Goal: Find contact information: Find contact information

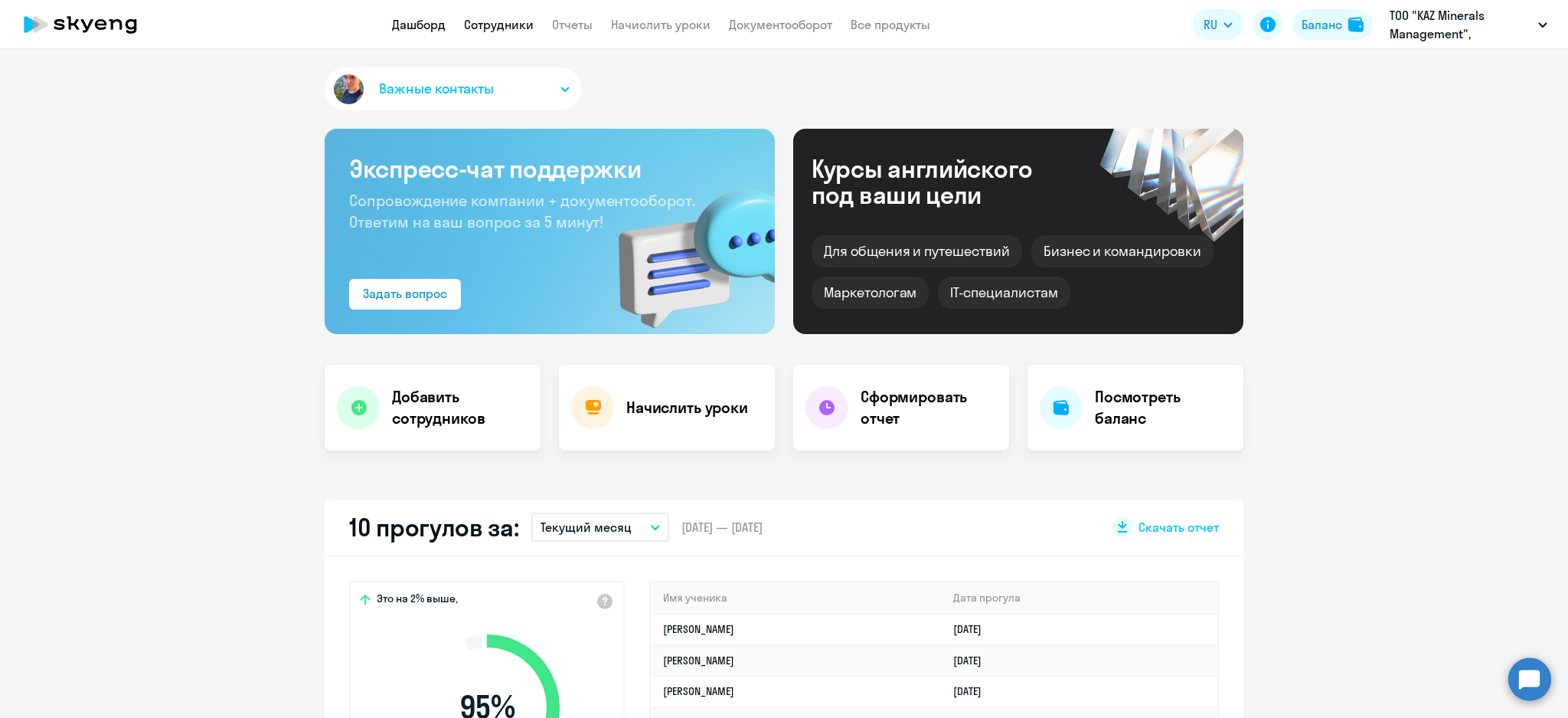
click at [521, 31] on link "Сотрудники" at bounding box center [498, 25] width 69 height 15
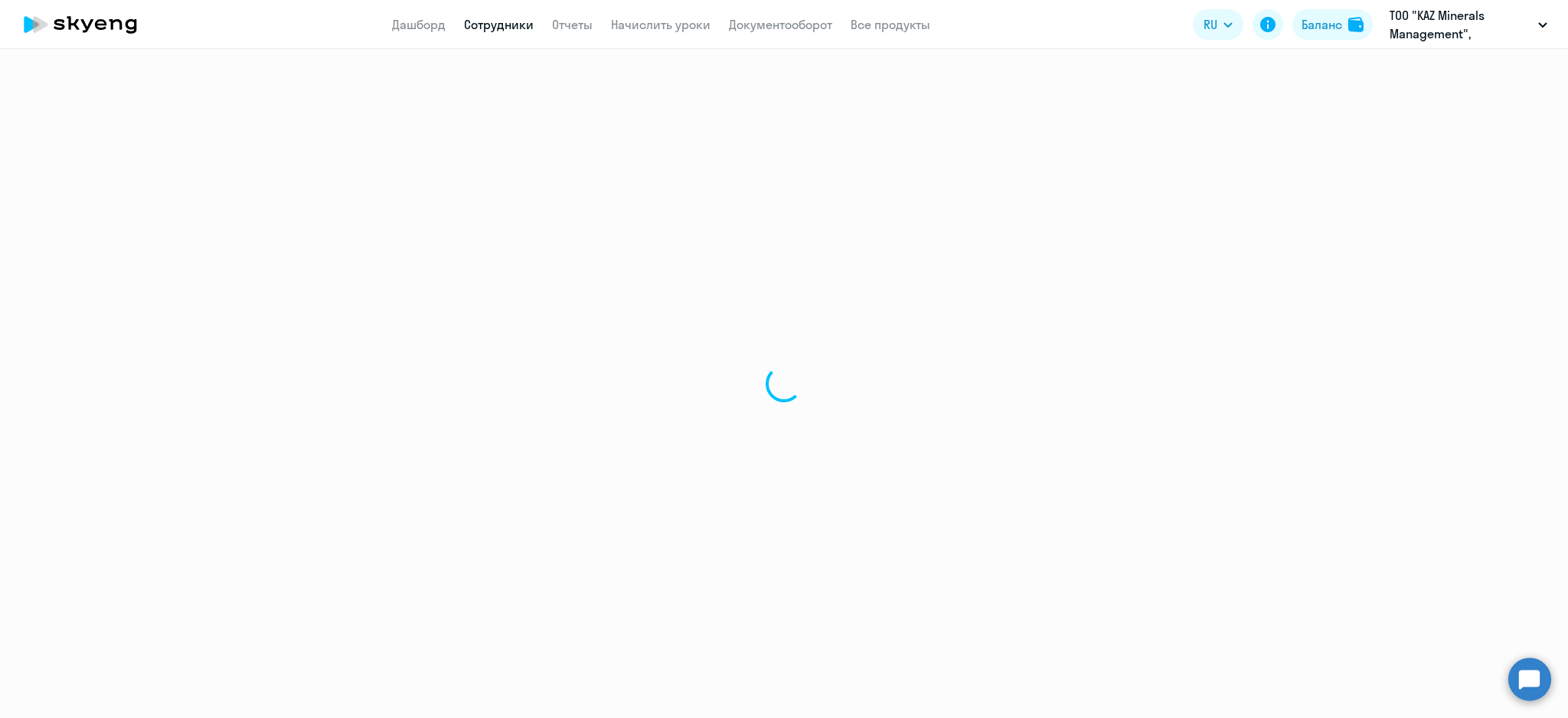
select select "30"
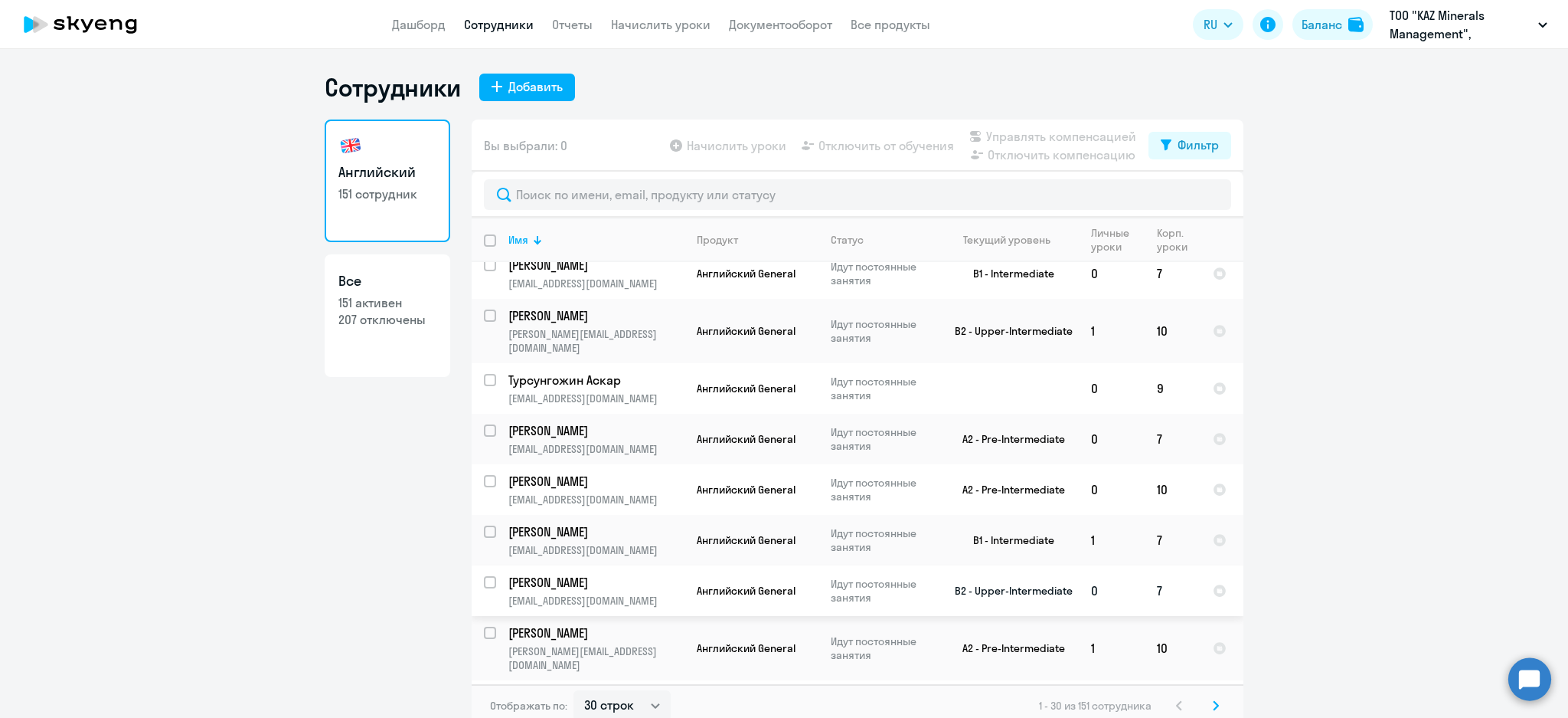
scroll to position [1072, 0]
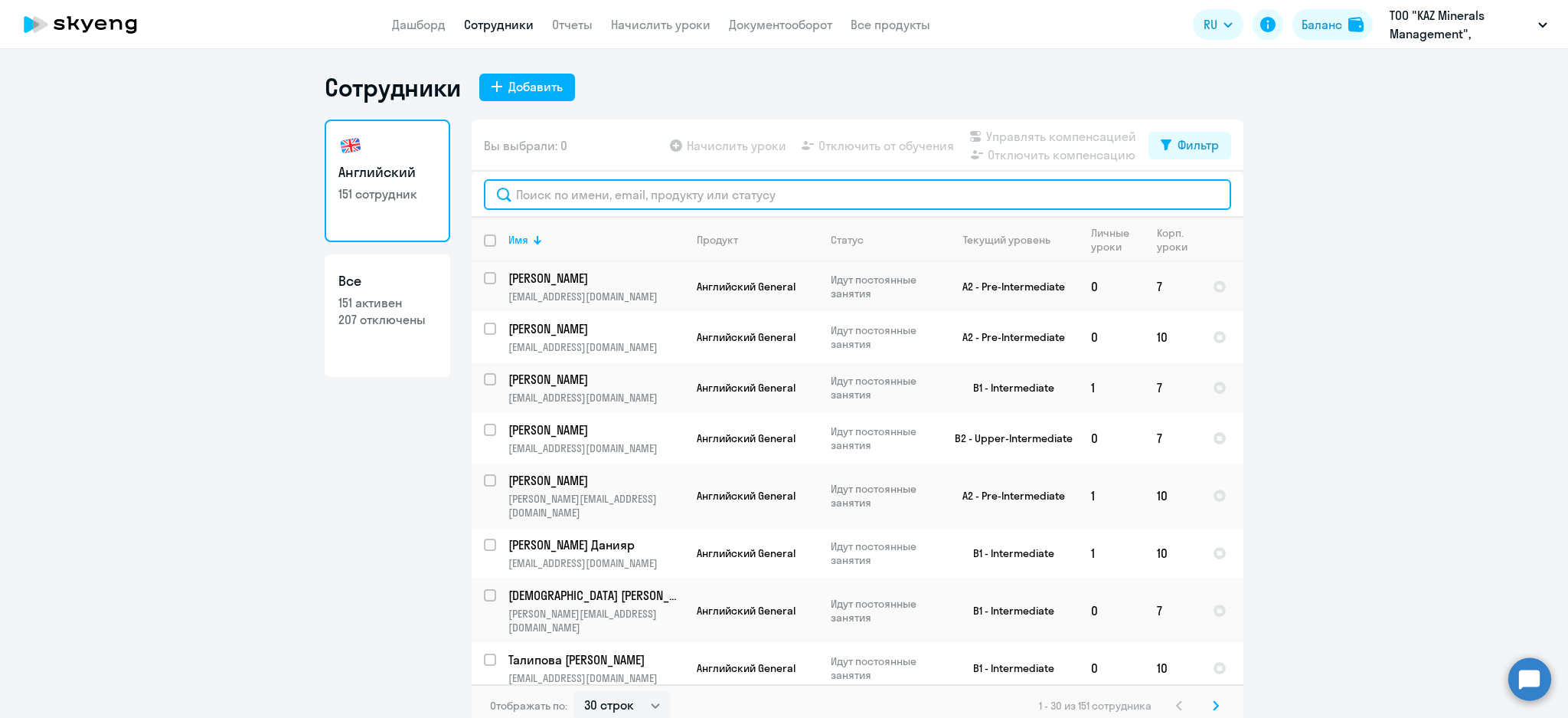
click at [1075, 201] on input "text" at bounding box center [857, 194] width 747 height 31
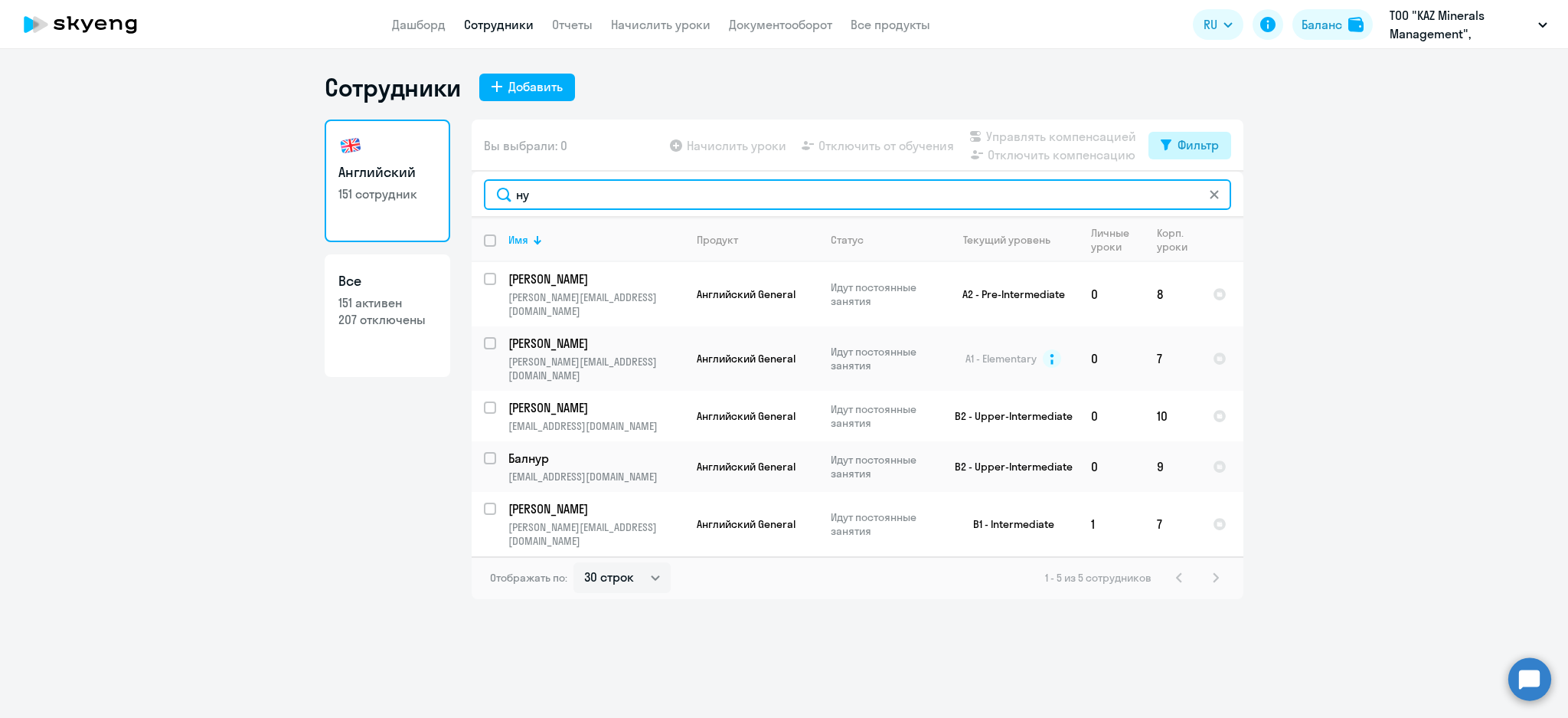
type input "ну"
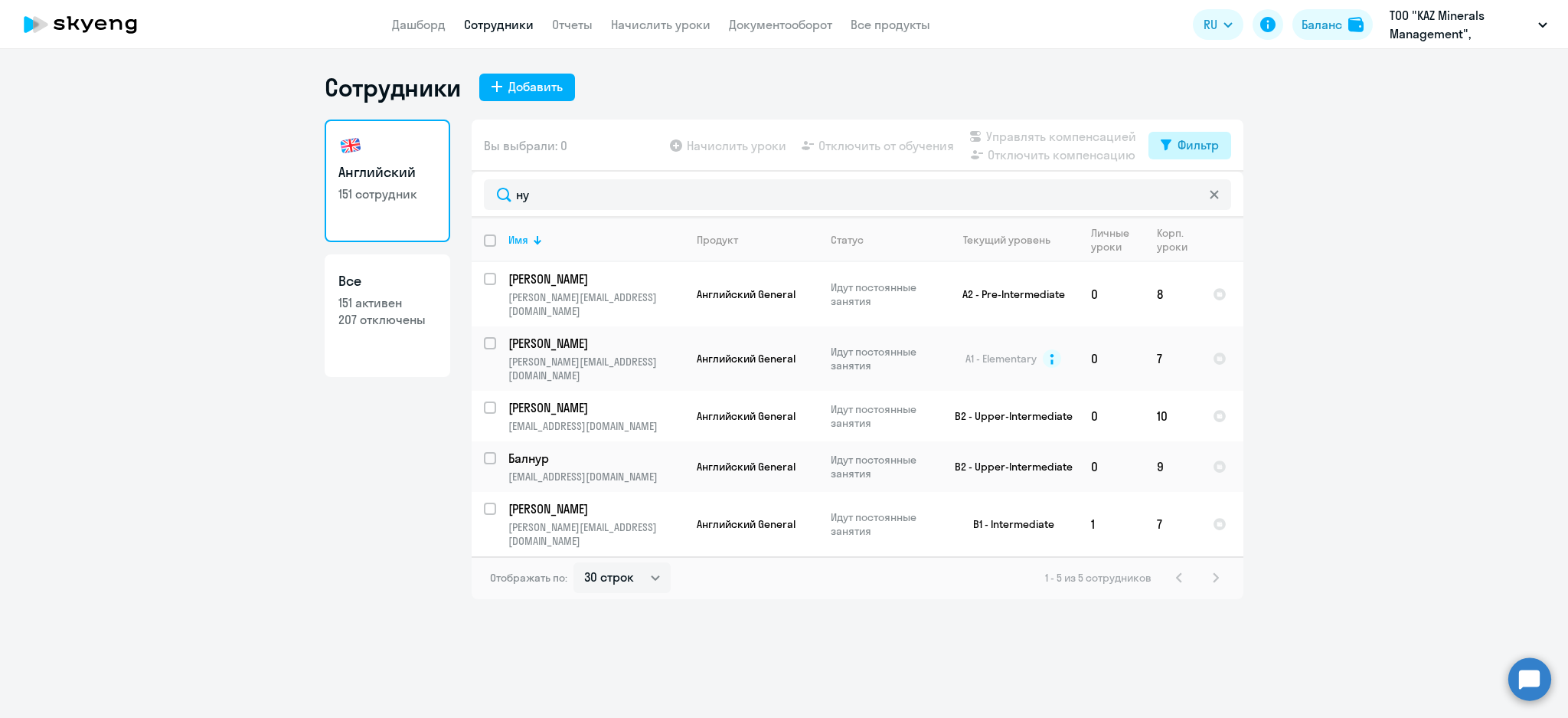
click at [1181, 154] on button "Фильтр" at bounding box center [1190, 145] width 83 height 28
click at [1214, 195] on span at bounding box center [1205, 195] width 26 height 15
click at [1193, 195] on input "checkbox" at bounding box center [1192, 194] width 1 height 1
checkbox input "true"
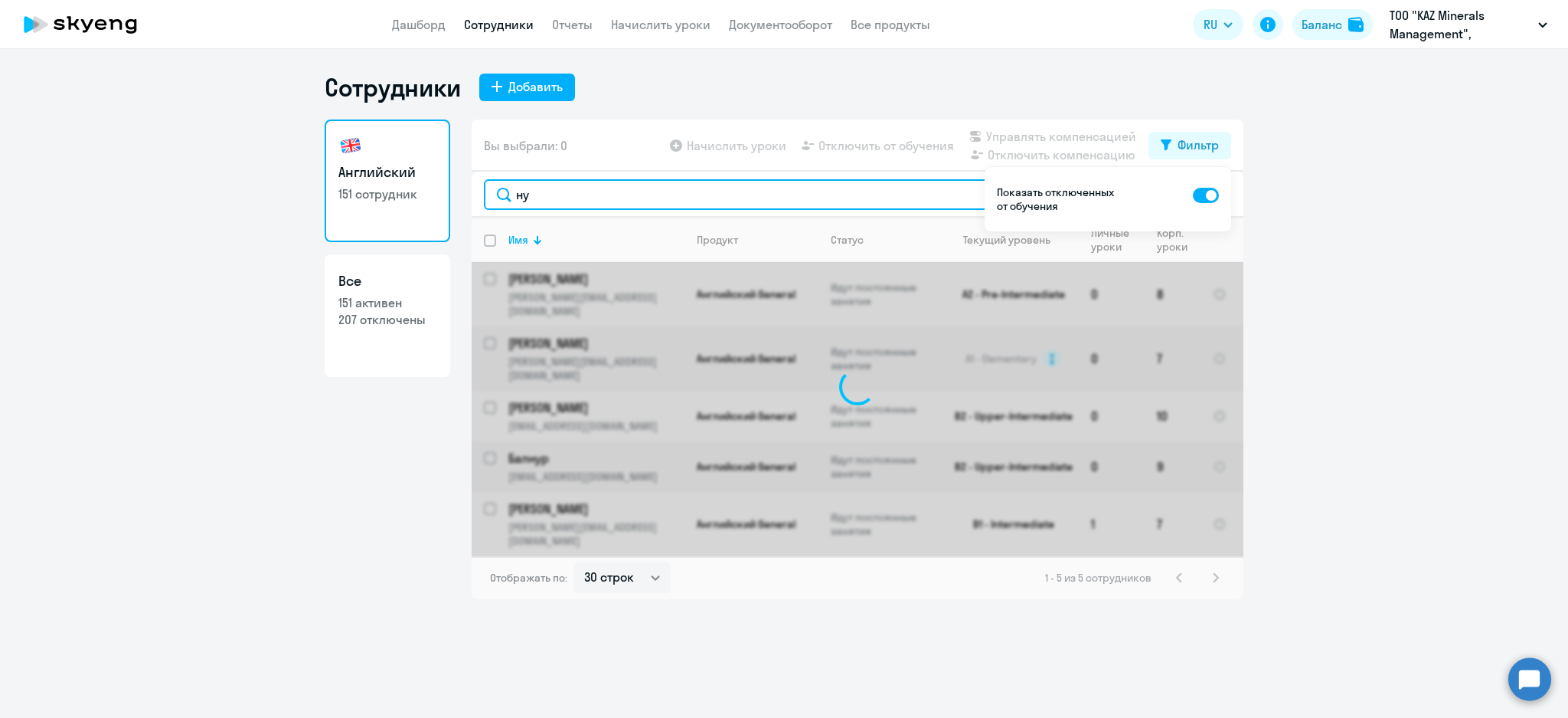
click at [619, 197] on input "ну" at bounding box center [857, 194] width 747 height 31
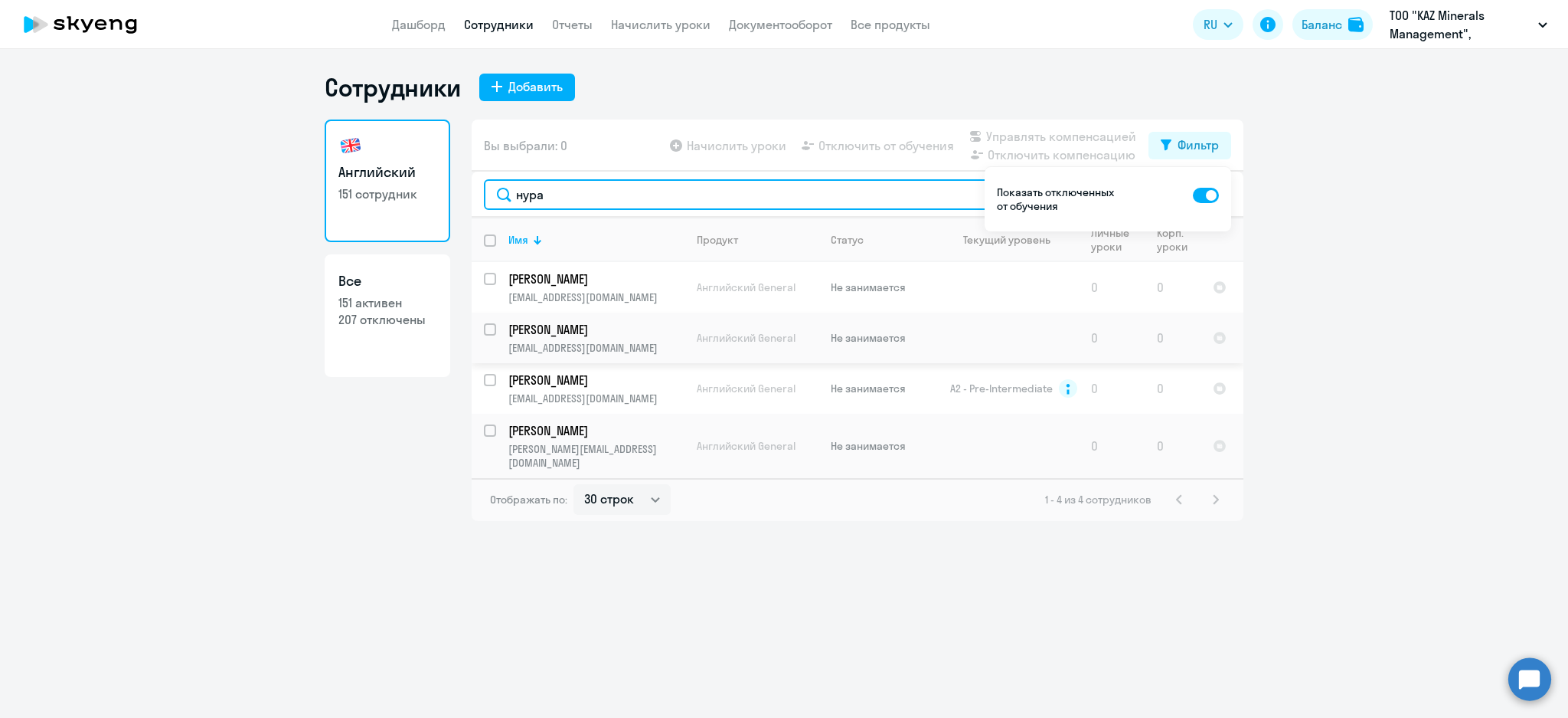
type input "нура"
click at [647, 323] on p "[PERSON_NAME]" at bounding box center [595, 330] width 173 height 17
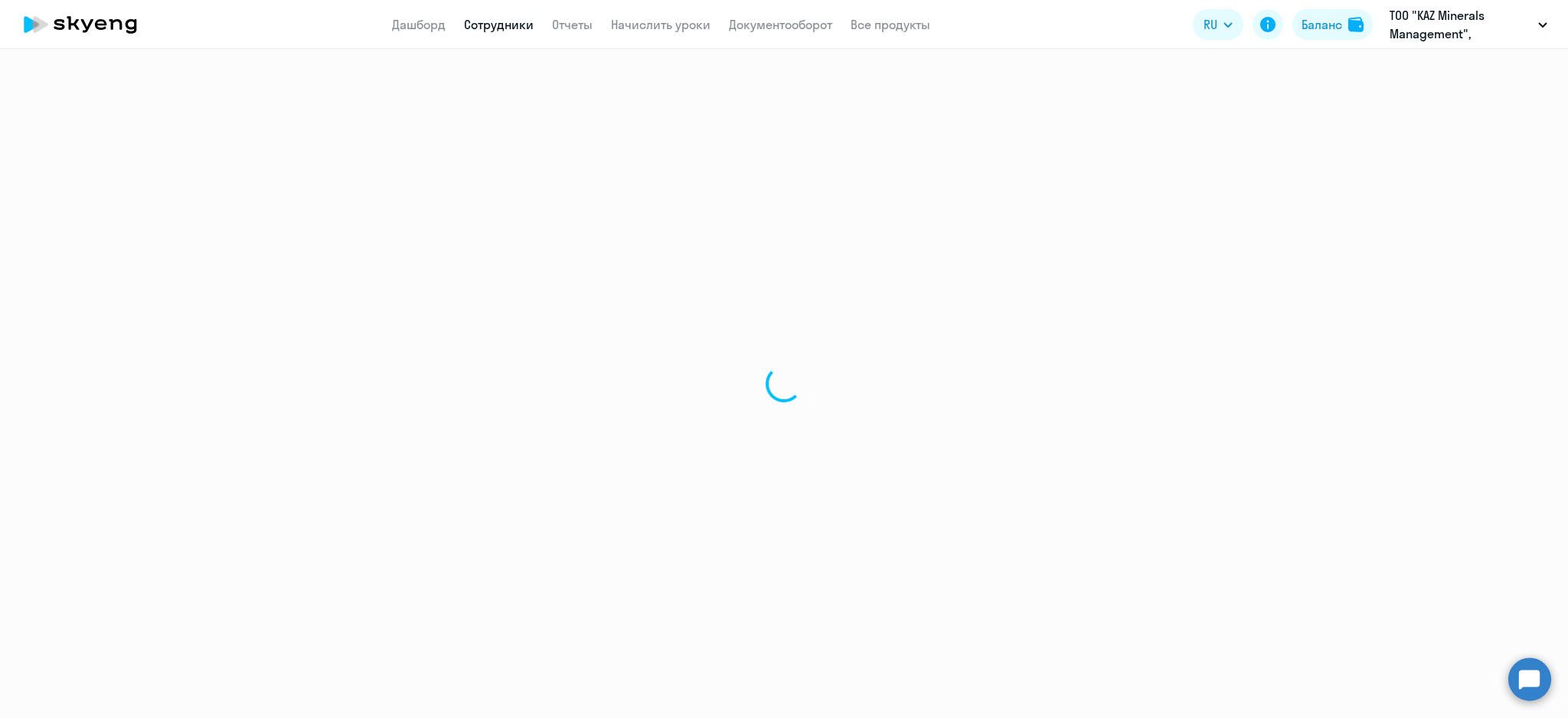
select select "english"
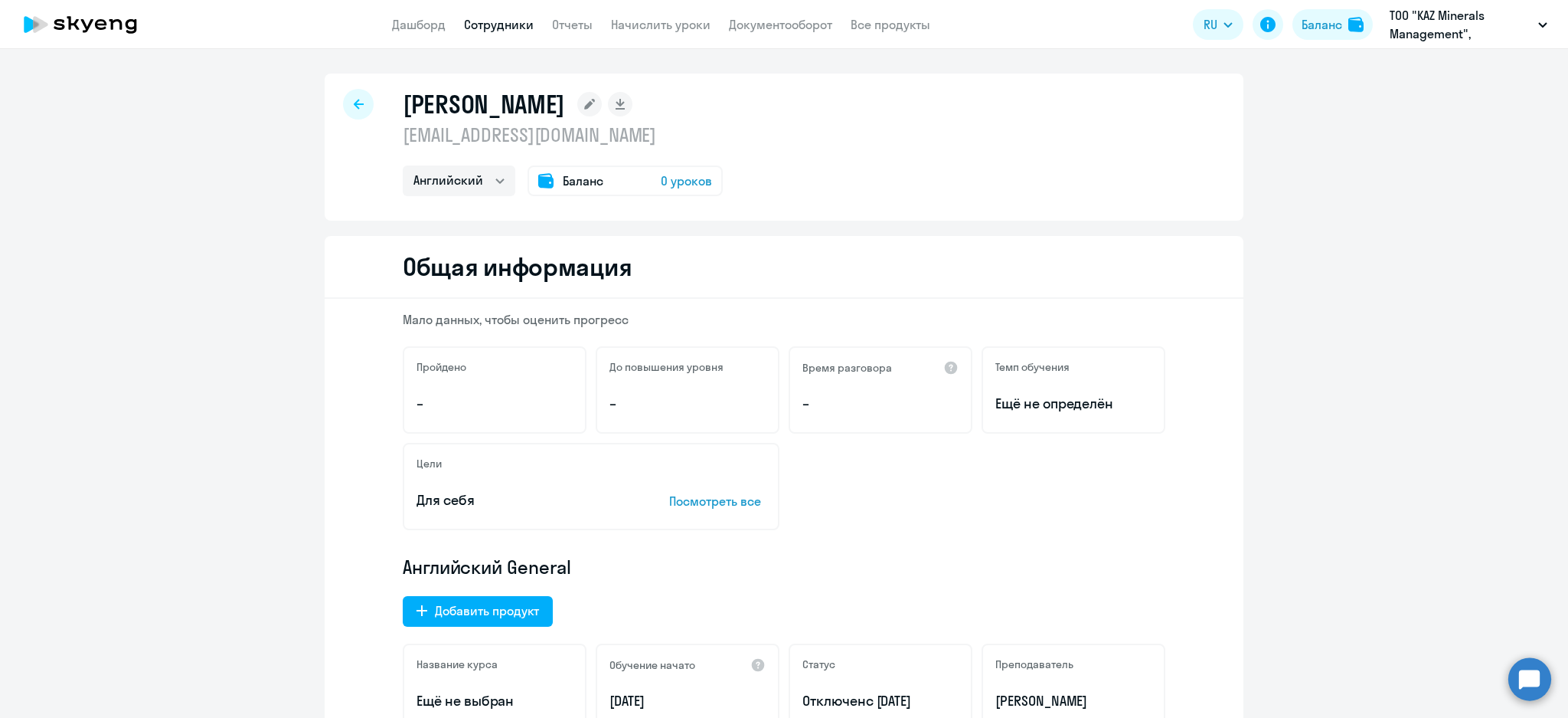
drag, startPoint x: 768, startPoint y: 152, endPoint x: 727, endPoint y: 151, distance: 41.0
click at [705, 151] on div "[PERSON_NAME] [EMAIL_ADDRESS][DOMAIN_NAME] Английский Баланс 0 уроков" at bounding box center [784, 146] width 919 height 147
drag, startPoint x: 760, startPoint y: 136, endPoint x: 381, endPoint y: 137, distance: 379.0
click at [381, 137] on div "[PERSON_NAME] [EMAIL_ADDRESS][DOMAIN_NAME] Английский Баланс 0 уроков" at bounding box center [784, 146] width 919 height 147
copy p "[EMAIL_ADDRESS][DOMAIN_NAME]"
